Goal: Check status: Check status

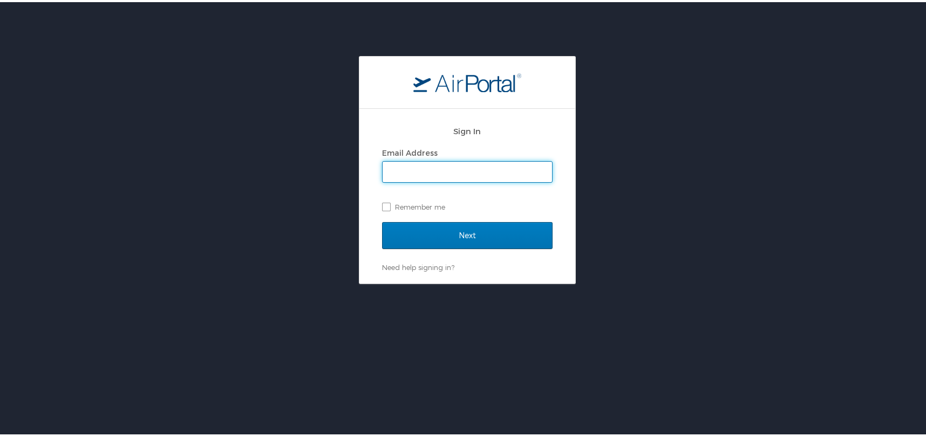
click at [393, 174] on input "Email Address" at bounding box center [466, 170] width 169 height 20
type input "michael.parker@i3-corps.com"
click at [382, 206] on label "Remember me" at bounding box center [467, 205] width 170 height 16
click at [382, 206] on input "Remember me" at bounding box center [385, 204] width 7 height 7
checkbox input "true"
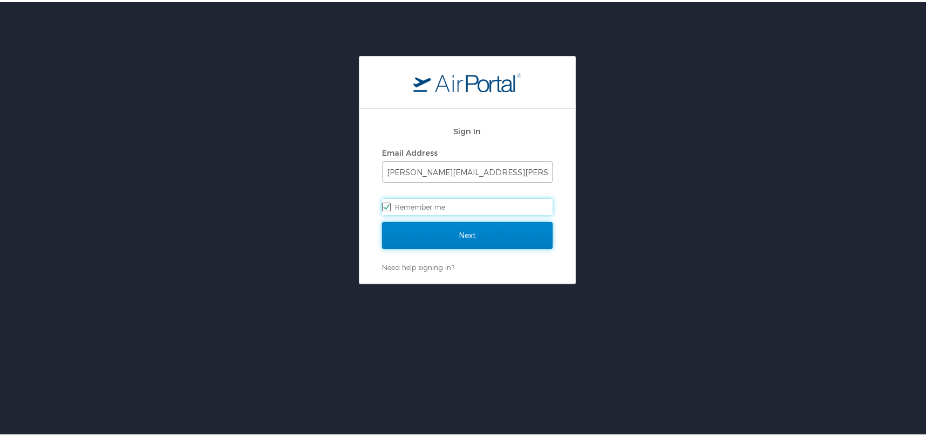
click at [449, 236] on input "Next" at bounding box center [467, 233] width 170 height 27
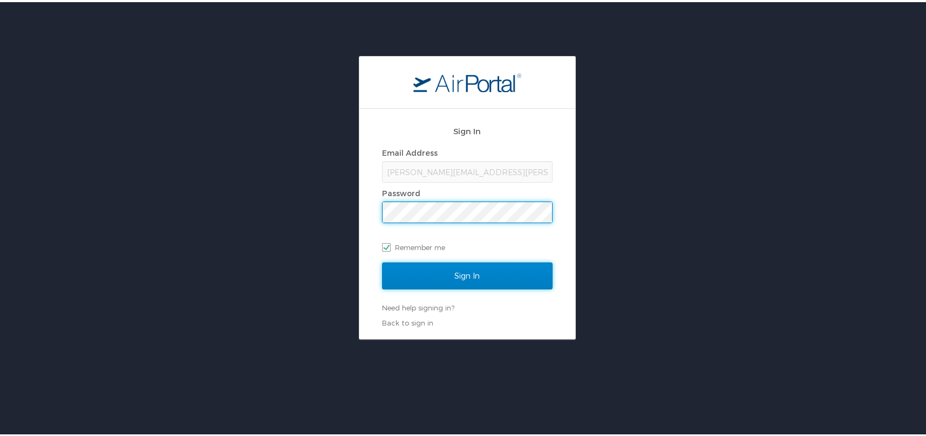
click at [451, 273] on input "Sign In" at bounding box center [467, 274] width 170 height 27
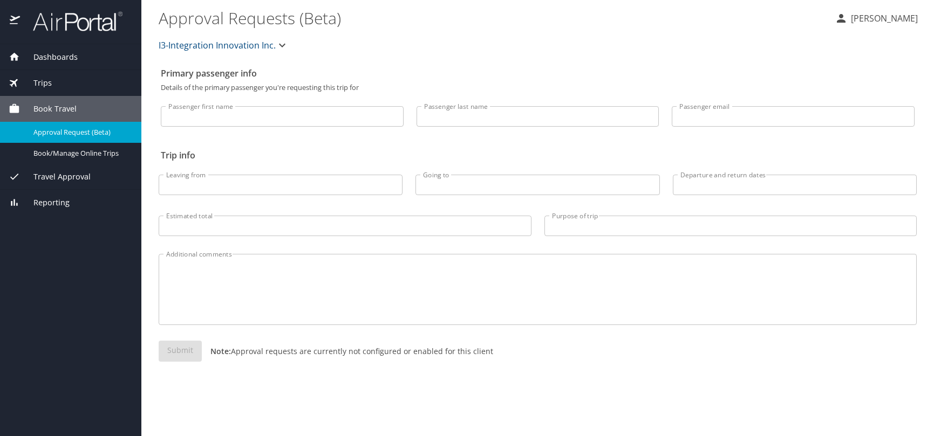
click at [59, 52] on span "Dashboards" at bounding box center [49, 57] width 58 height 12
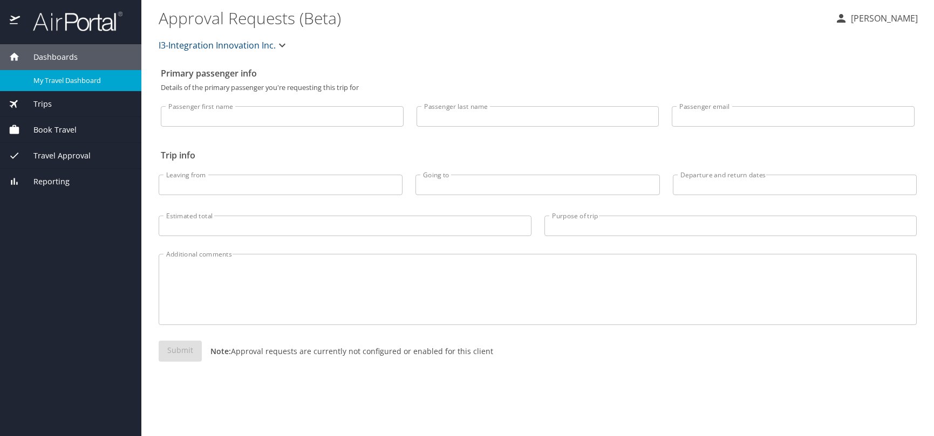
click at [78, 80] on span "My Travel Dashboard" at bounding box center [80, 81] width 95 height 10
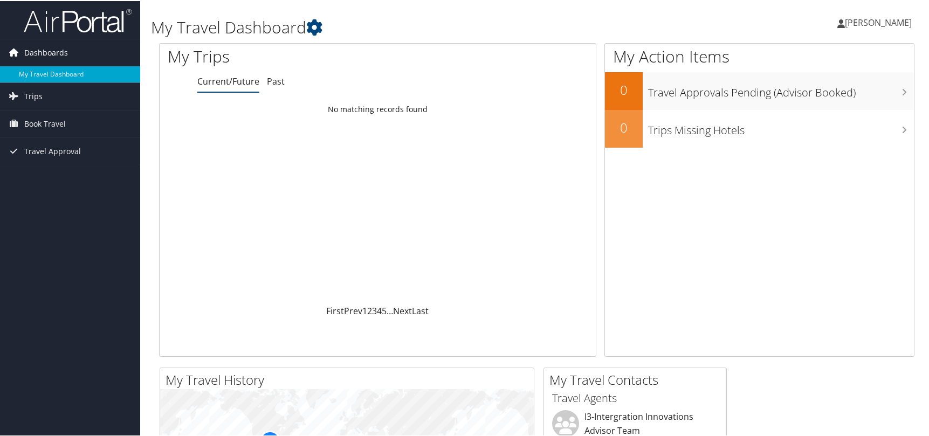
click at [48, 51] on span "Dashboards" at bounding box center [46, 51] width 44 height 27
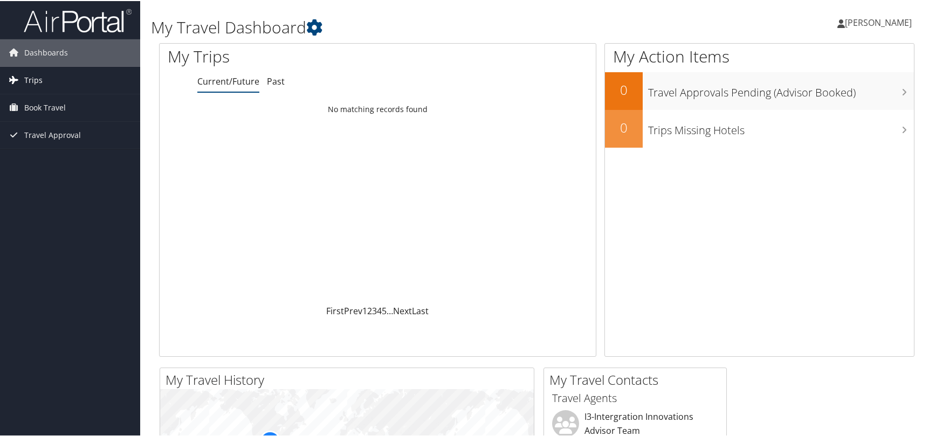
click at [39, 78] on span "Trips" at bounding box center [33, 79] width 18 height 27
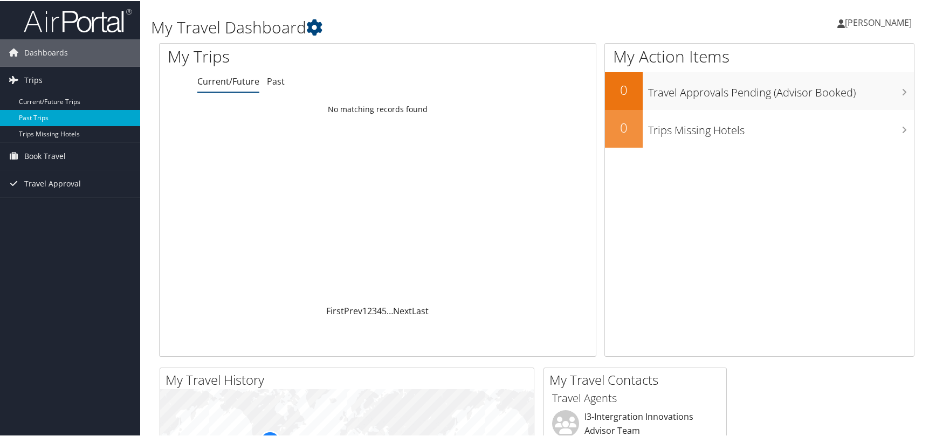
click at [37, 114] on link "Past Trips" at bounding box center [70, 117] width 140 height 16
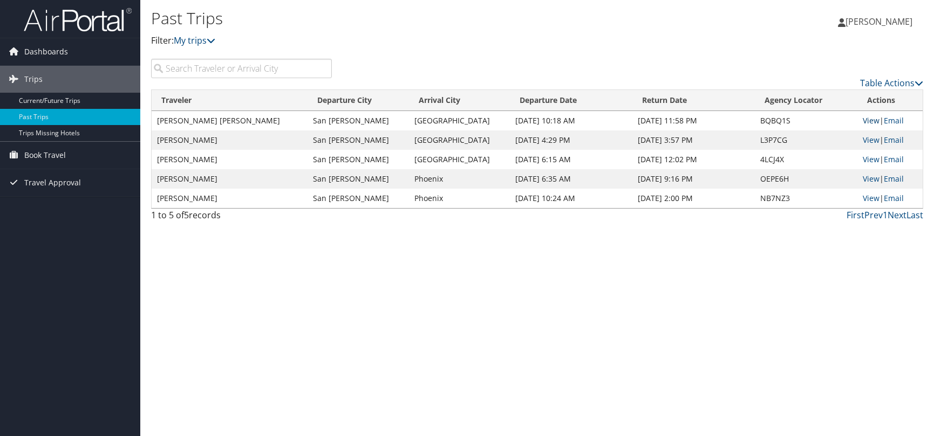
click at [869, 121] on link "View" at bounding box center [871, 120] width 17 height 10
